Goal: Navigation & Orientation: Find specific page/section

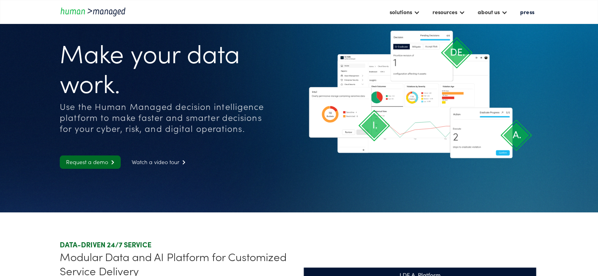
scroll to position [236, 0]
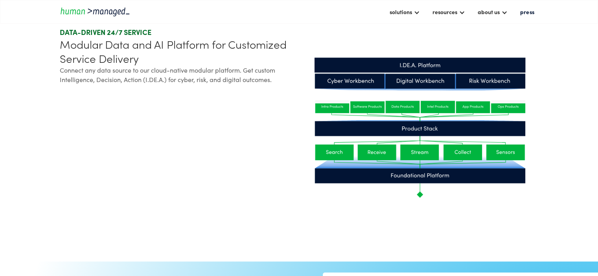
click at [455, 155] on icon at bounding box center [462, 153] width 39 height 16
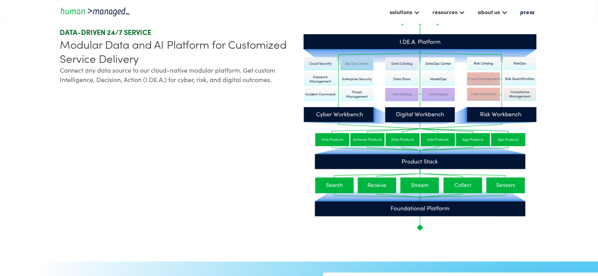
scroll to position [196, 0]
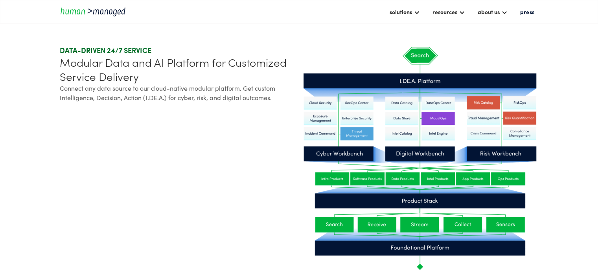
click at [240, 101] on div "Connect any data source to our cloud-native modular platform. Get custom Intell…" at bounding box center [178, 92] width 236 height 19
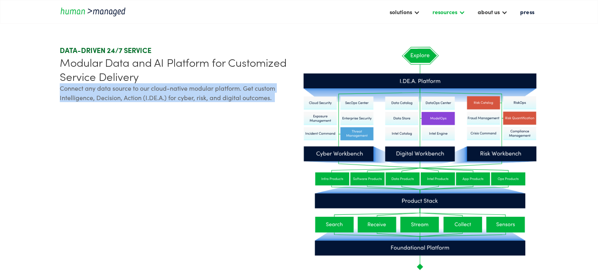
click at [465, 12] on div at bounding box center [462, 12] width 6 height 6
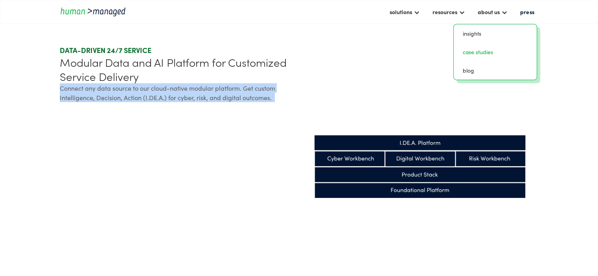
click at [472, 54] on link "case studies" at bounding box center [495, 52] width 77 height 12
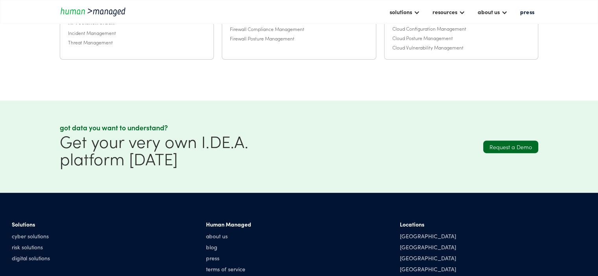
scroll to position [354, 0]
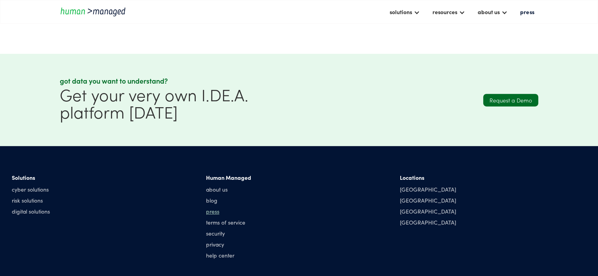
click at [214, 215] on link "press" at bounding box center [228, 211] width 45 height 8
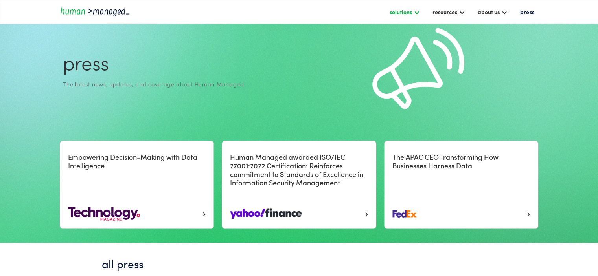
click at [405, 13] on div "solutions" at bounding box center [400, 11] width 22 height 9
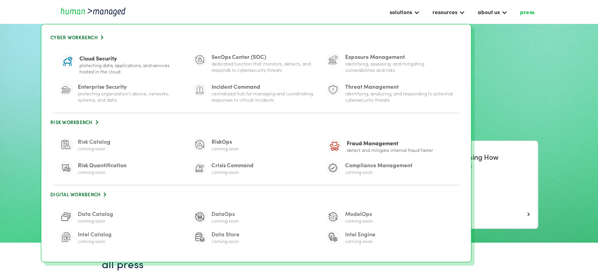
click at [534, 10] on link "press" at bounding box center [527, 11] width 22 height 13
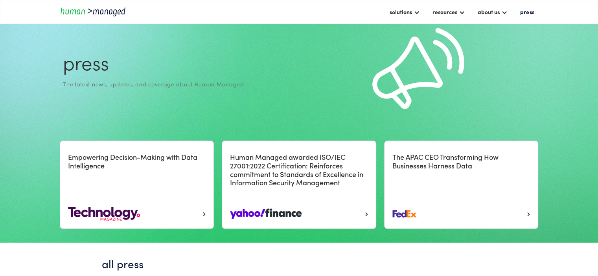
click at [99, 15] on img "home" at bounding box center [95, 11] width 71 height 11
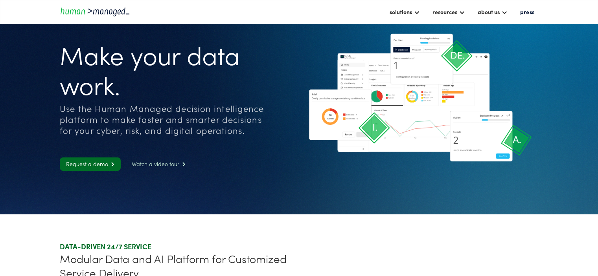
click at [171, 167] on link "Watch a video tour " at bounding box center [158, 164] width 66 height 13
